Goal: Information Seeking & Learning: Stay updated

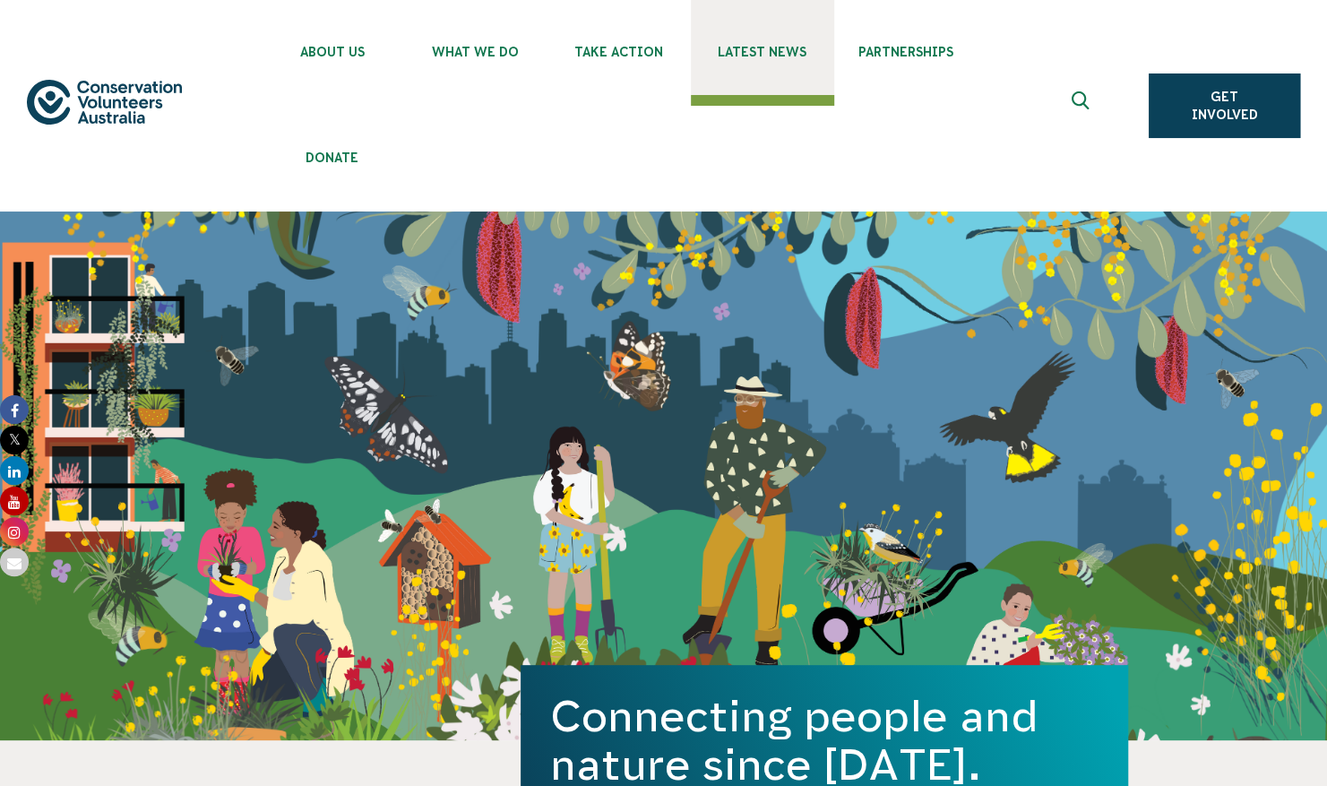
click at [799, 57] on span "Latest News" at bounding box center [762, 52] width 143 height 14
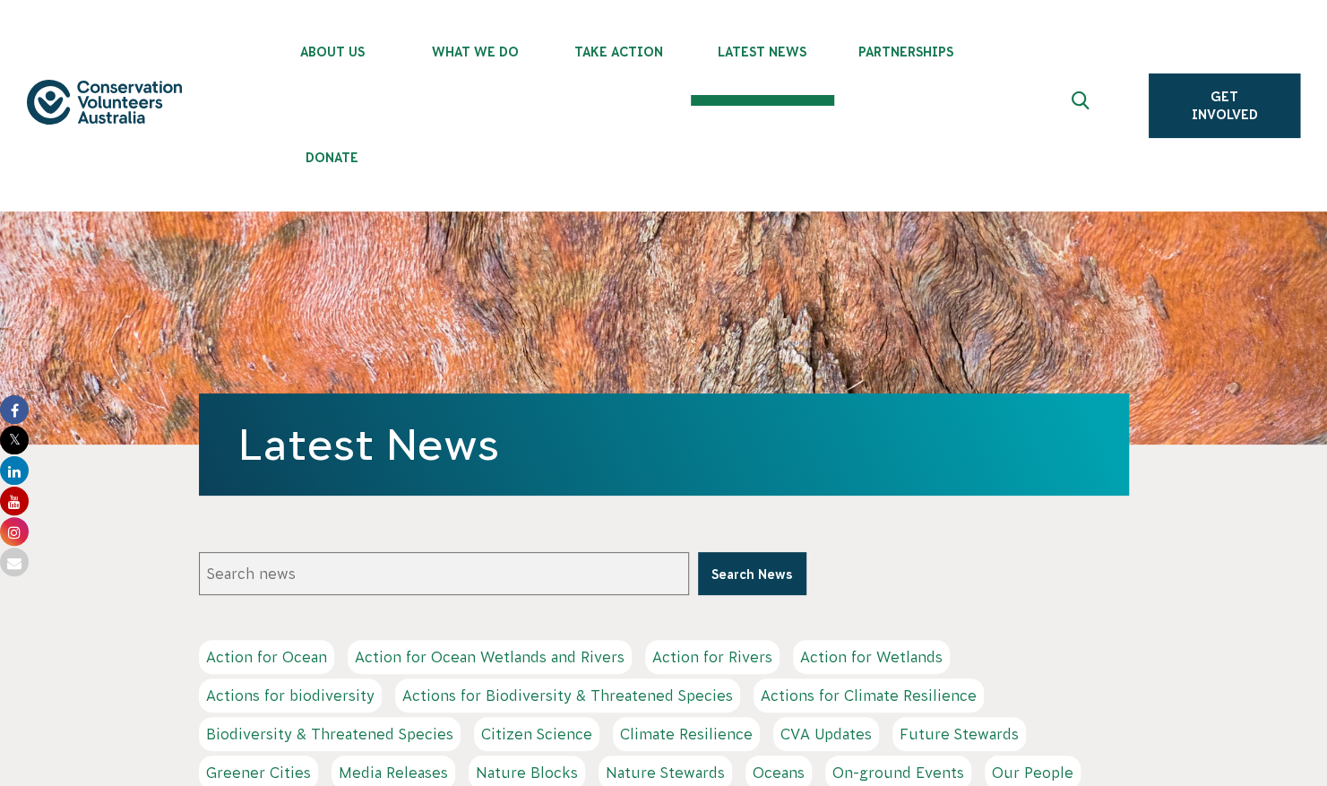
click at [72, 120] on img at bounding box center [104, 102] width 155 height 45
